Goal: Use online tool/utility: Utilize a website feature to perform a specific function

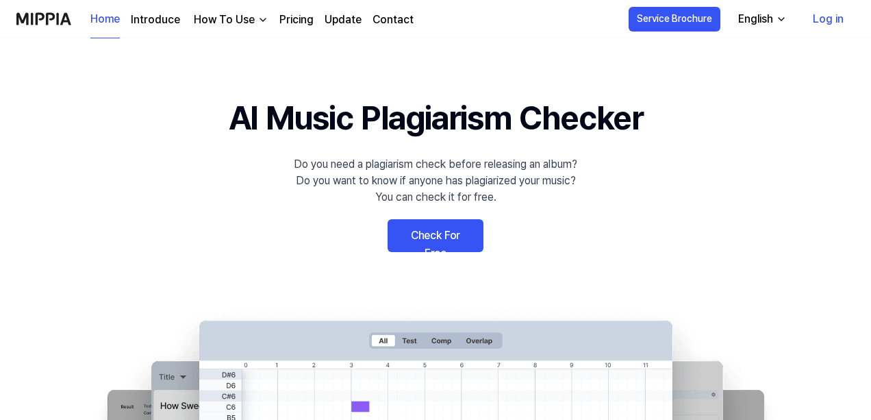
click at [424, 239] on link "Check For Free" at bounding box center [435, 235] width 96 height 33
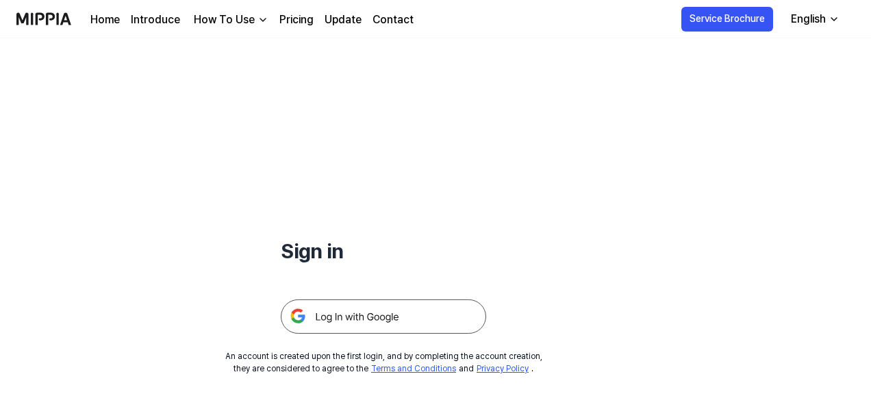
click at [364, 314] on img at bounding box center [383, 316] width 205 height 34
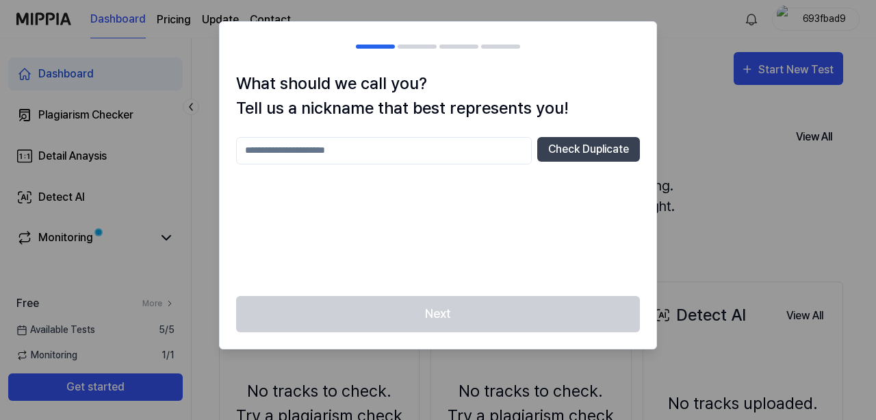
click at [378, 153] on input "text" at bounding box center [384, 150] width 296 height 27
type input "**"
click at [569, 149] on button "Check Duplicate" at bounding box center [588, 149] width 103 height 25
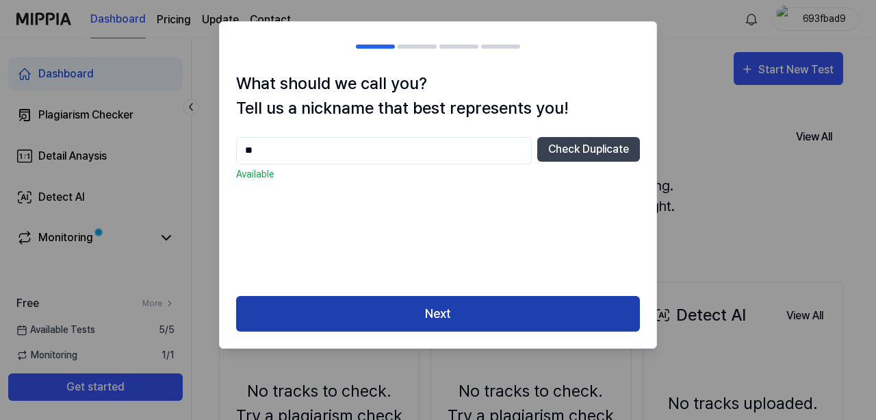
click at [439, 315] on button "Next" at bounding box center [438, 314] width 404 height 36
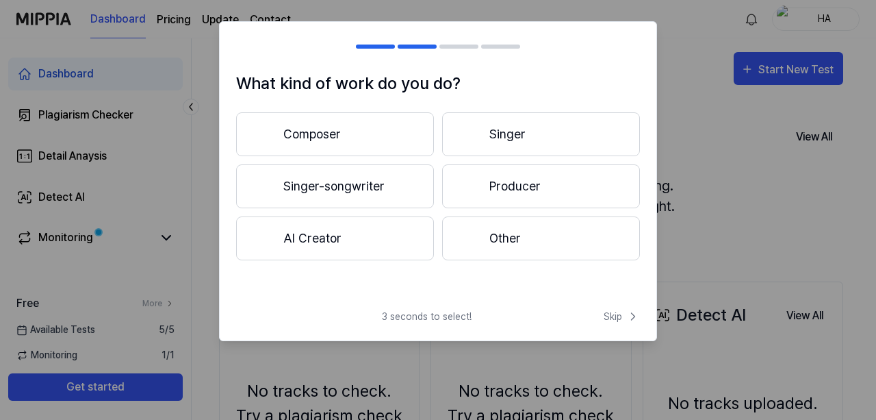
click at [514, 240] on button "Other" at bounding box center [541, 238] width 198 height 44
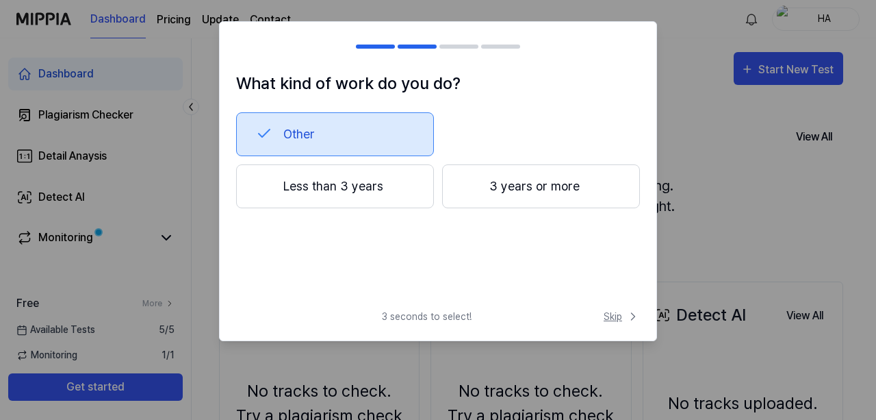
click at [630, 318] on icon at bounding box center [633, 316] width 14 height 14
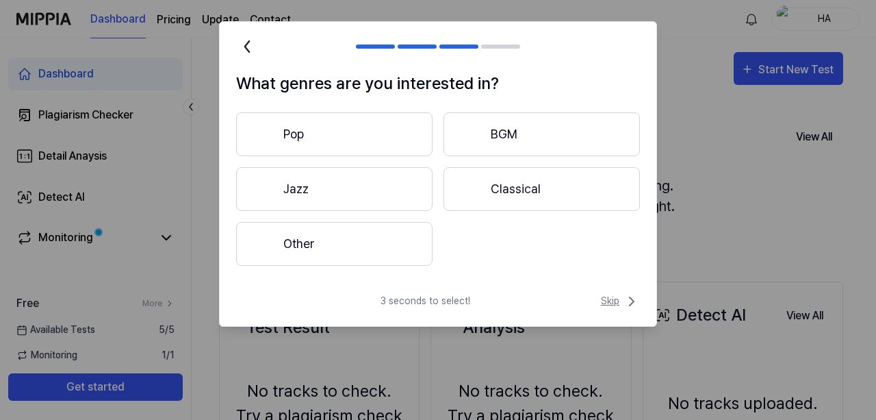
click at [631, 301] on icon at bounding box center [631, 301] width 16 height 16
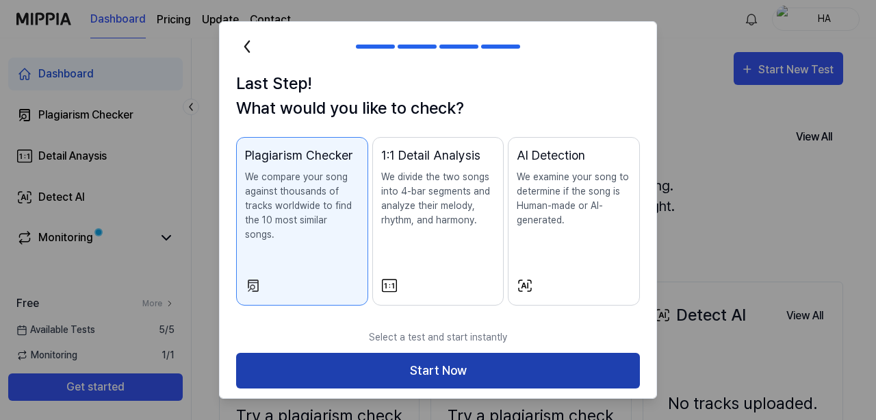
click at [431, 354] on button "Start Now" at bounding box center [438, 370] width 404 height 36
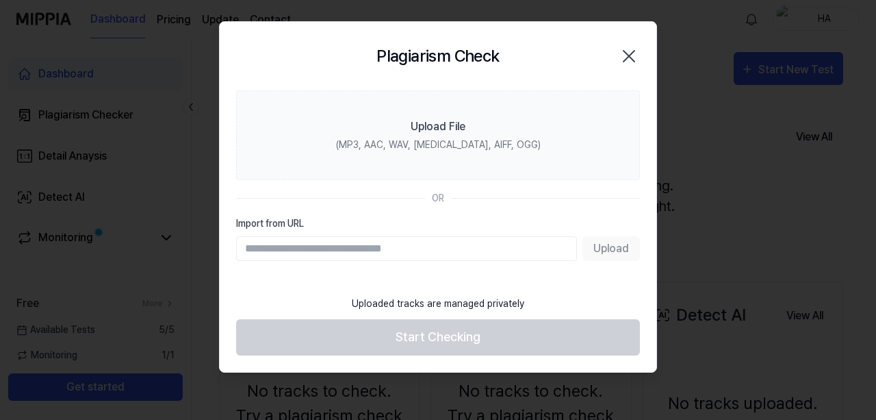
click at [630, 56] on icon "button" at bounding box center [628, 56] width 11 height 11
